Goal: Transaction & Acquisition: Purchase product/service

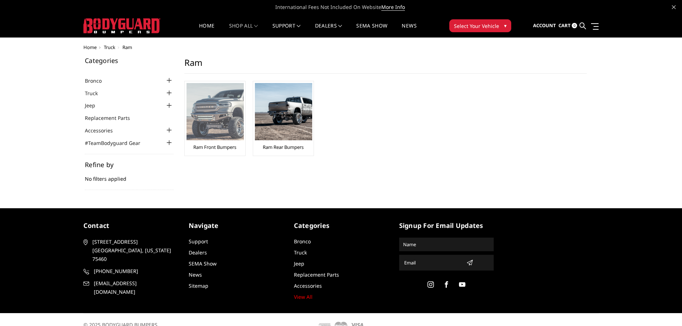
click at [216, 121] on img at bounding box center [215, 111] width 57 height 57
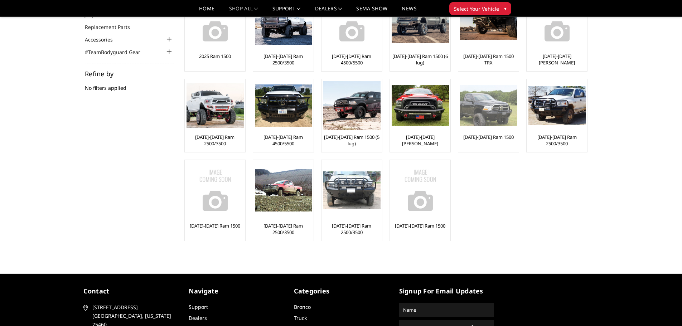
scroll to position [36, 0]
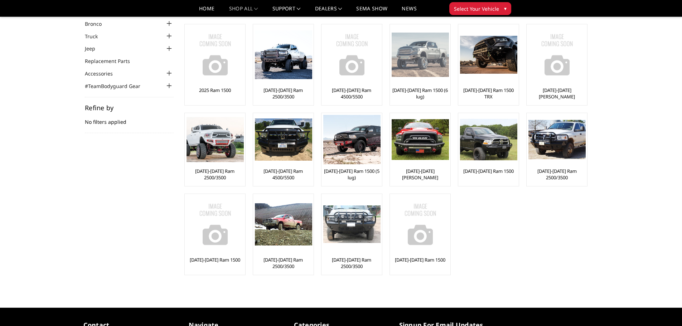
click at [433, 58] on img at bounding box center [420, 55] width 57 height 44
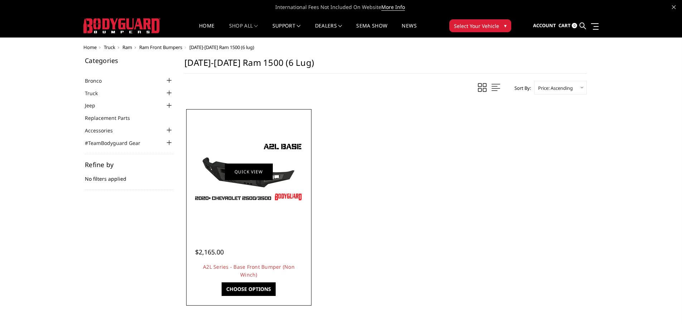
click at [237, 179] on link "Quick view" at bounding box center [249, 171] width 48 height 17
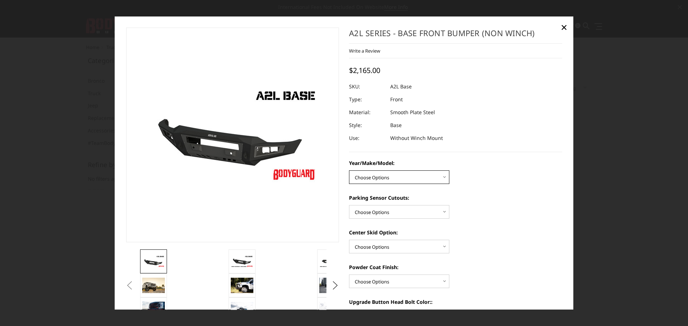
click at [396, 180] on select "Choose Options Chevrolet 15-19 2500/3500 Chevrolet 19-21 1500 Chevrolet 15-20 […" at bounding box center [399, 177] width 100 height 14
select select "4344"
click at [349, 170] on select "Choose Options Chevrolet 15-19 2500/3500 Chevrolet 19-21 1500 Chevrolet 15-20 […" at bounding box center [399, 177] width 100 height 14
click at [415, 212] on select "Choose Options Yes - With Parking Sensor Cutouts No - Without Parking Sensor Cu…" at bounding box center [399, 212] width 100 height 14
select select "4328"
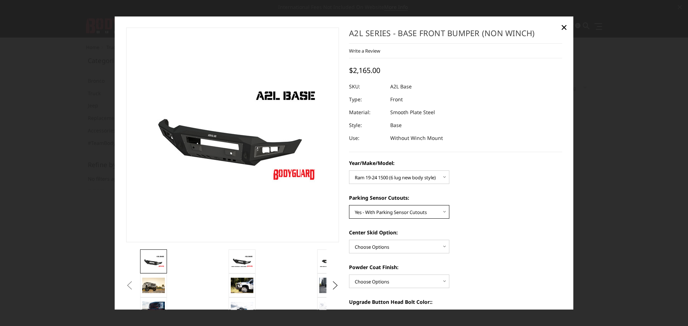
click at [349, 205] on select "Choose Options Yes - With Parking Sensor Cutouts No - Without Parking Sensor Cu…" at bounding box center [399, 212] width 100 height 14
click at [411, 244] on select "Choose Options Single Light Bar Cutout" at bounding box center [399, 247] width 100 height 14
select select "4304"
click at [349, 240] on select "Choose Options Single Light Bar Cutout" at bounding box center [399, 247] width 100 height 14
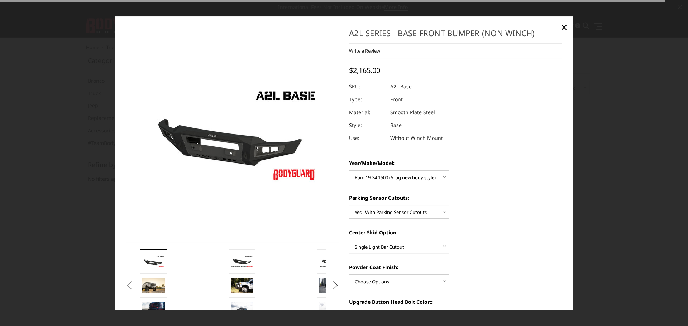
scroll to position [107, 0]
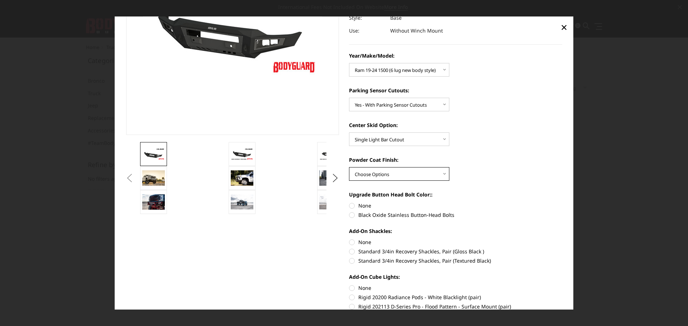
click at [422, 180] on select "Choose Options Bare metal (included) Texture Black Powder Coat" at bounding box center [399, 174] width 100 height 14
select select "4286"
click at [349, 167] on select "Choose Options Bare metal (included) Texture Black Powder Coat" at bounding box center [399, 174] width 100 height 14
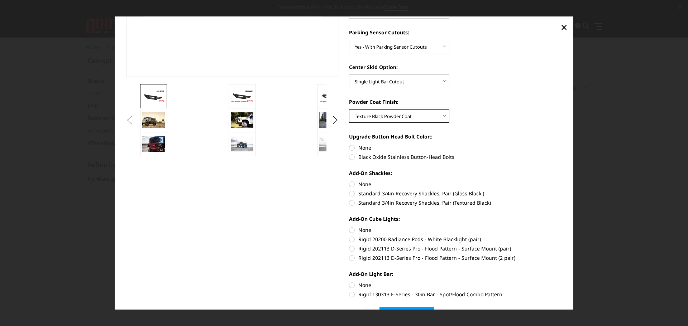
scroll to position [179, 0]
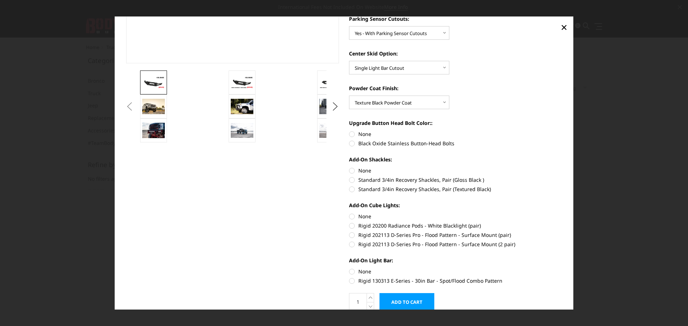
click at [352, 143] on label "Black Oxide Stainless Button-Head Bolts" at bounding box center [455, 144] width 213 height 8
click at [562, 131] on input "Black Oxide Stainless Button-Head Bolts" at bounding box center [562, 130] width 0 height 0
radio input "true"
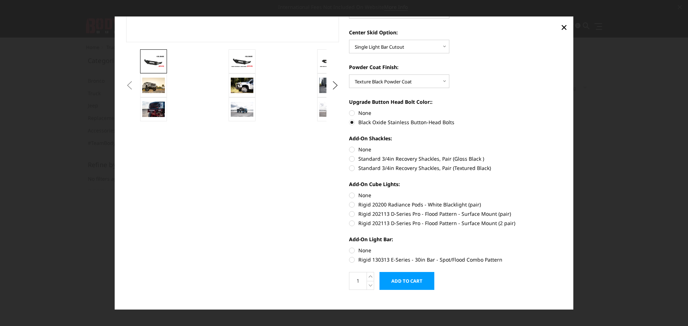
scroll to position [209, 0]
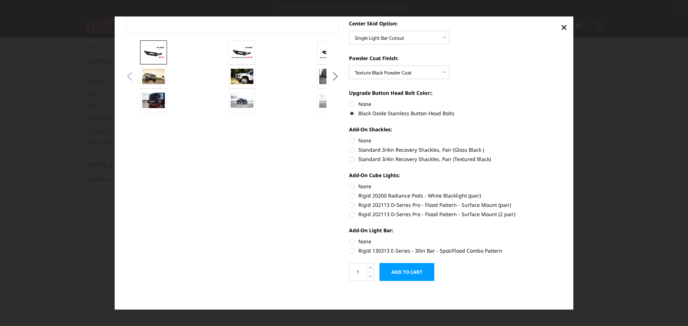
click at [349, 158] on label "Standard 3/4in Recovery Shackles, Pair (Textured Black)" at bounding box center [455, 159] width 213 height 8
click at [562, 146] on input "Standard 3/4in Recovery Shackles, Pair (Textured Black)" at bounding box center [562, 146] width 0 height 0
radio input "true"
click at [349, 215] on label "Rigid 202113 D-Series Pro - Flood Pattern - Surface Mount (2 pair)" at bounding box center [455, 215] width 213 height 8
click at [562, 202] on input "Rigid 202113 D-Series Pro - Flood Pattern - Surface Mount (2 pair)" at bounding box center [562, 201] width 0 height 0
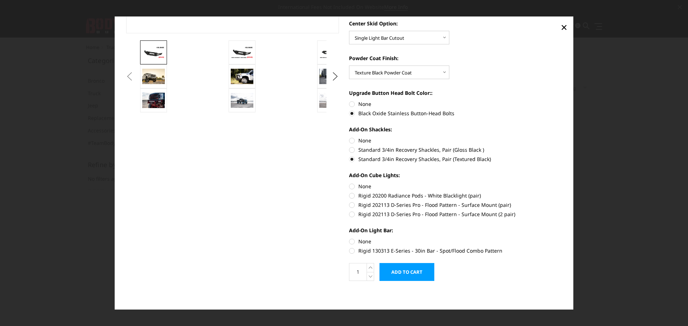
radio input "true"
click at [349, 249] on label "Rigid 130313 E-Series - 30in Bar - Spot/Flood Combo Pattern" at bounding box center [455, 251] width 213 height 8
click at [562, 238] on input "Rigid 130313 E-Series - 30in Bar - Spot/Flood Combo Pattern" at bounding box center [562, 238] width 0 height 0
radio input "true"
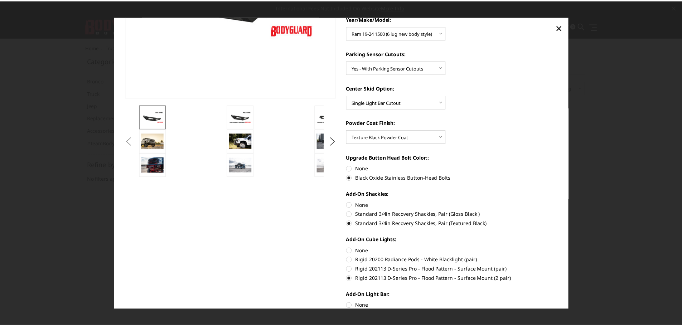
scroll to position [66, 0]
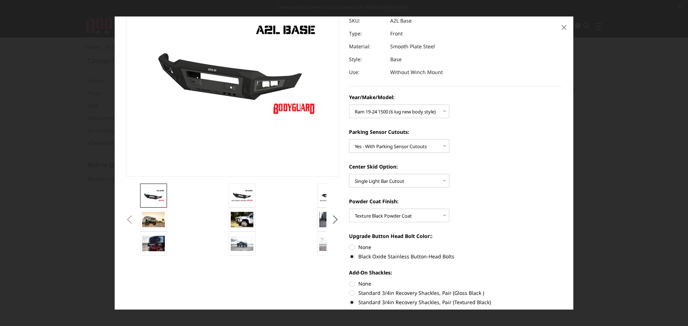
drag, startPoint x: 562, startPoint y: 25, endPoint x: 559, endPoint y: 28, distance: 4.4
click at [563, 27] on span "×" at bounding box center [563, 26] width 6 height 15
